Goal: Information Seeking & Learning: Learn about a topic

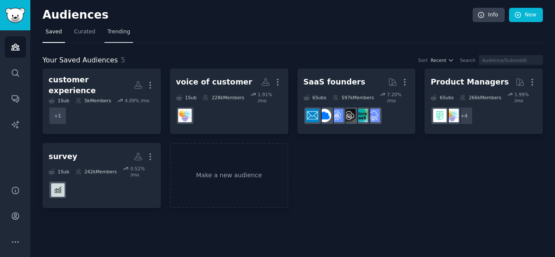
click at [114, 33] on span "Trending" at bounding box center [119, 32] width 23 height 8
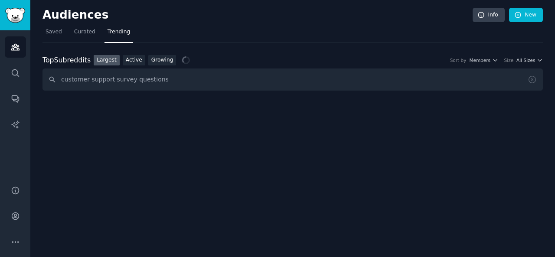
type input "customer support survey questions"
click at [383, 185] on div "Audiences Info New Saved Curated Trending Top Subreddits Top Subreddits Largest…" at bounding box center [292, 128] width 525 height 257
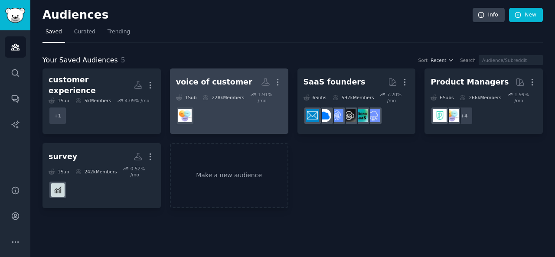
click at [219, 90] on div "voice of customer More 1 Sub 228k Members 1.91 % /mo" at bounding box center [229, 101] width 106 height 53
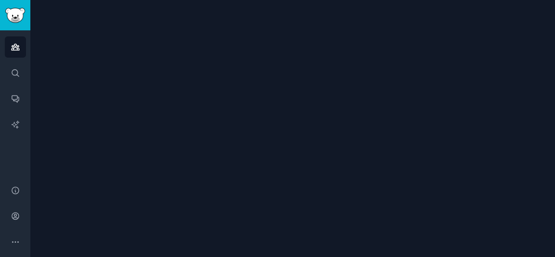
click at [219, 90] on div at bounding box center [292, 128] width 525 height 257
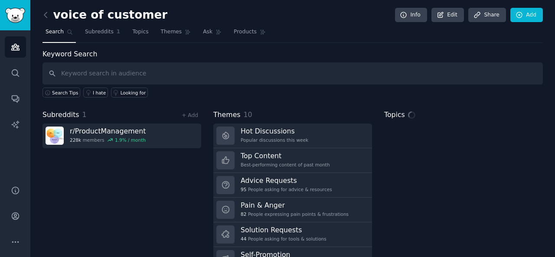
click at [192, 70] on input "text" at bounding box center [293, 73] width 500 height 22
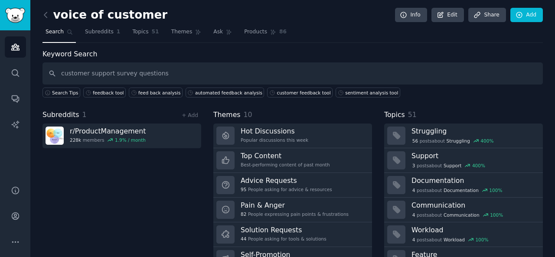
type input "customer support survey questions"
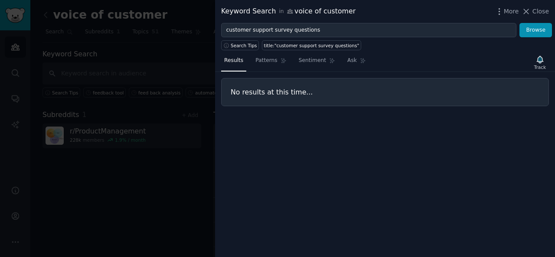
click at [170, 134] on div at bounding box center [277, 128] width 555 height 257
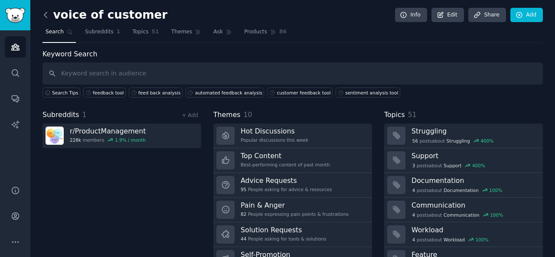
click at [43, 17] on icon at bounding box center [45, 14] width 9 height 9
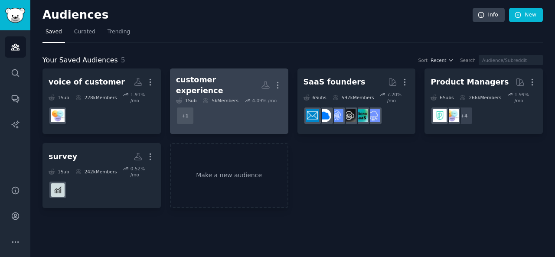
click at [223, 80] on div "customer experience" at bounding box center [218, 85] width 85 height 21
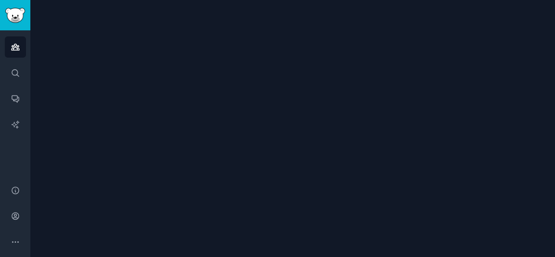
click at [223, 80] on div at bounding box center [292, 128] width 525 height 257
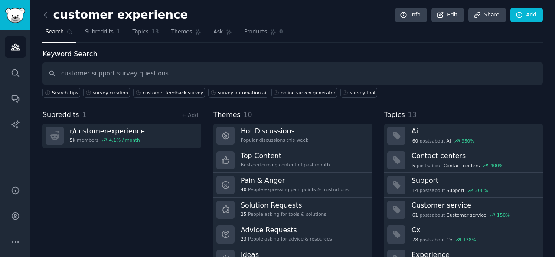
click at [173, 70] on input "customer support survey questions" at bounding box center [293, 73] width 500 height 22
drag, startPoint x: 176, startPoint y: 72, endPoint x: 160, endPoint y: 67, distance: 17.3
click at [160, 67] on input "customer support survey questions" at bounding box center [293, 73] width 500 height 22
click at [163, 71] on input "customer support survey questions" at bounding box center [293, 73] width 500 height 22
type input "customer support survey questions"
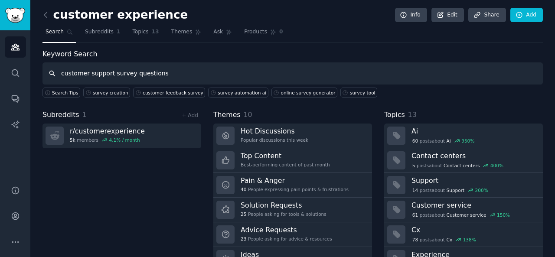
click at [186, 79] on input "customer support survey questions" at bounding box center [293, 73] width 500 height 22
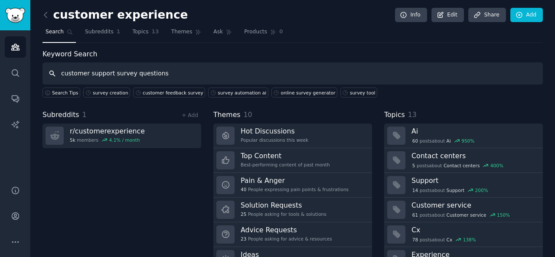
click at [186, 79] on input "customer support survey questions" at bounding box center [293, 73] width 500 height 22
